Goal: Task Accomplishment & Management: Manage account settings

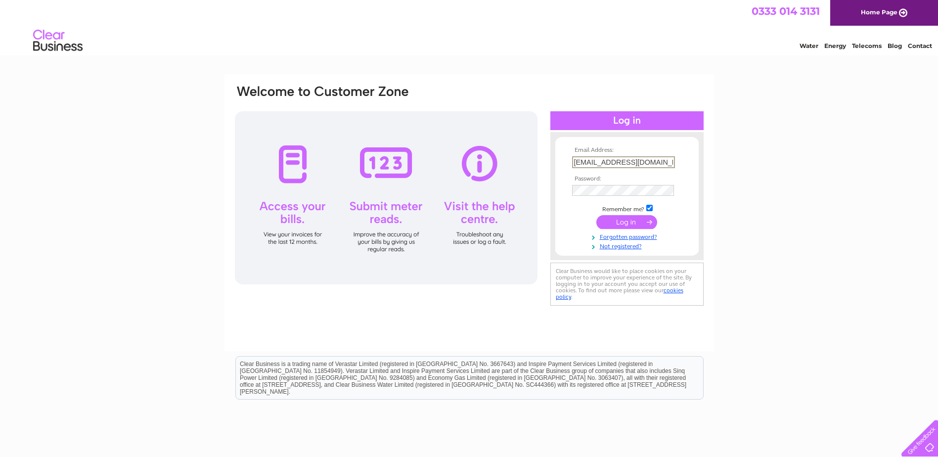
click at [574, 159] on input "nick@kitchensbynickmcnally.co.uk" at bounding box center [623, 162] width 103 height 12
type input "accounts@coppergrey.co.uk"
click at [621, 216] on input "submit" at bounding box center [626, 221] width 61 height 14
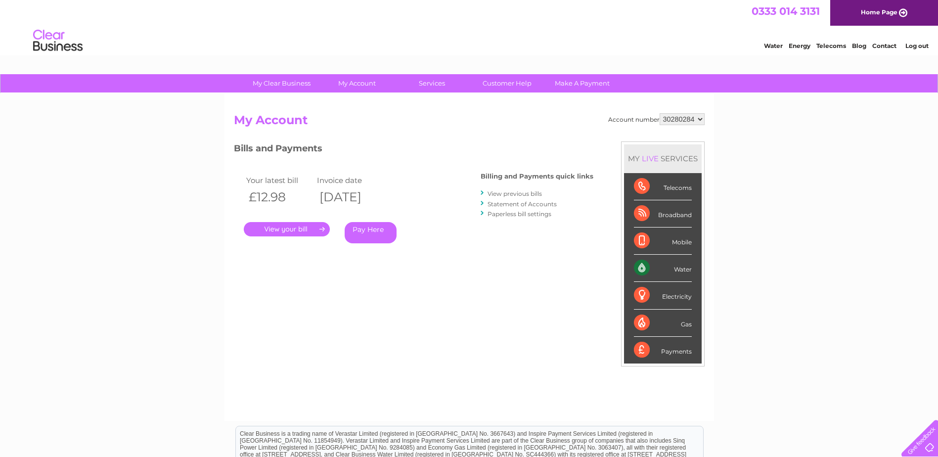
click at [297, 229] on link "." at bounding box center [287, 229] width 86 height 14
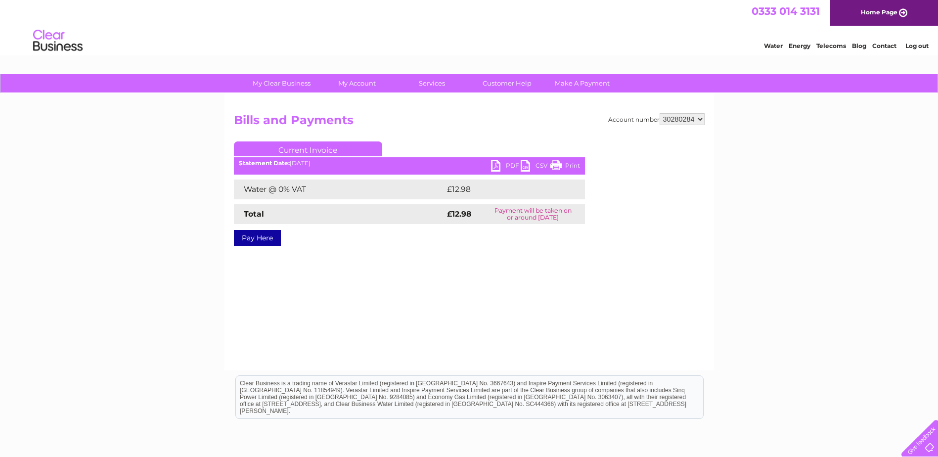
click at [494, 166] on link "PDF" at bounding box center [506, 167] width 30 height 14
